Goal: Complete application form

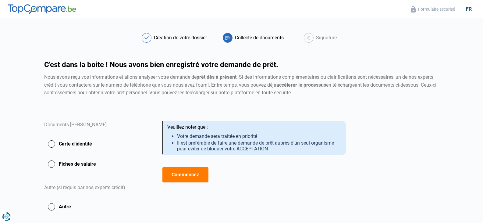
click at [75, 156] on button "Carte d'identité" at bounding box center [90, 163] width 93 height 15
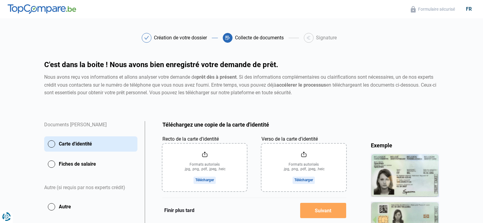
scroll to position [61, 0]
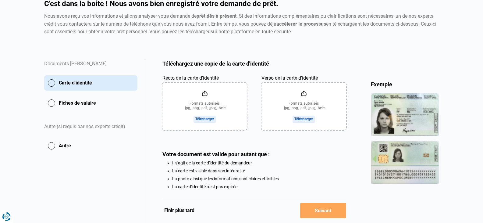
click at [209, 120] on input "Recto de la carte d'identité" at bounding box center [204, 107] width 84 height 48
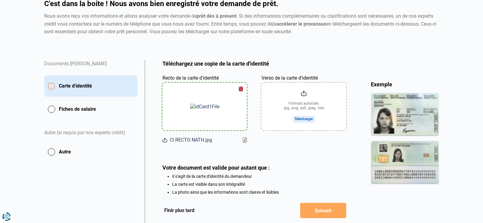
click at [306, 120] on input "Verso de la carte d'identité" at bounding box center [303, 107] width 84 height 48
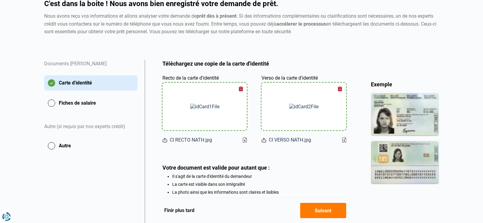
click at [79, 102] on button "Fiches de salaire" at bounding box center [90, 102] width 93 height 15
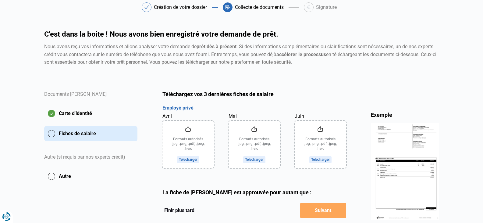
scroll to position [61, 0]
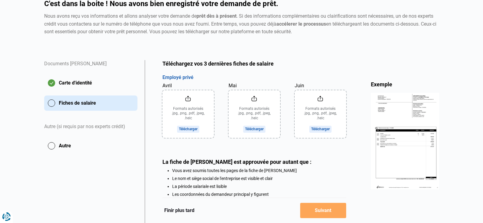
click at [189, 129] on input "Avril" at bounding box center [187, 114] width 51 height 48
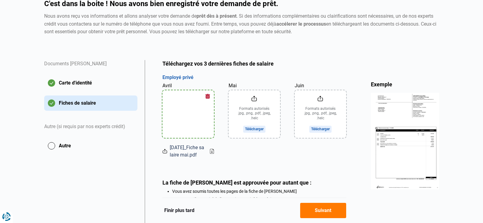
click at [257, 128] on input "Mai" at bounding box center [253, 114] width 51 height 48
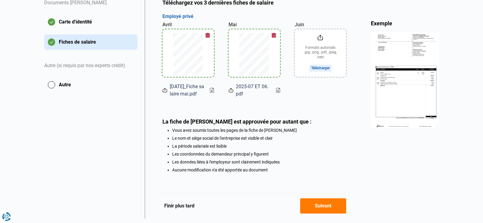
scroll to position [147, 0]
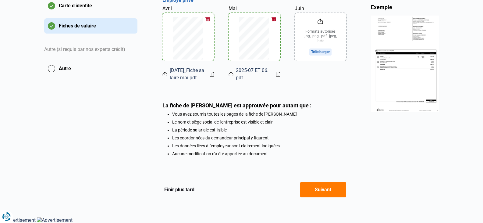
click at [323, 190] on button "Suivant" at bounding box center [323, 189] width 46 height 15
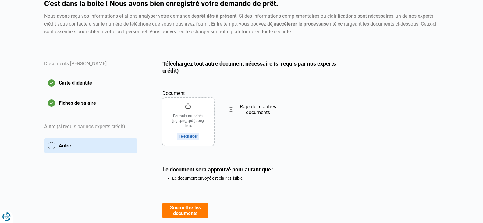
scroll to position [86, 0]
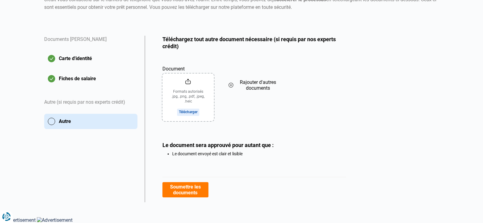
click at [182, 192] on button "Soumettre les documents" at bounding box center [185, 189] width 46 height 15
